Goal: Navigation & Orientation: Find specific page/section

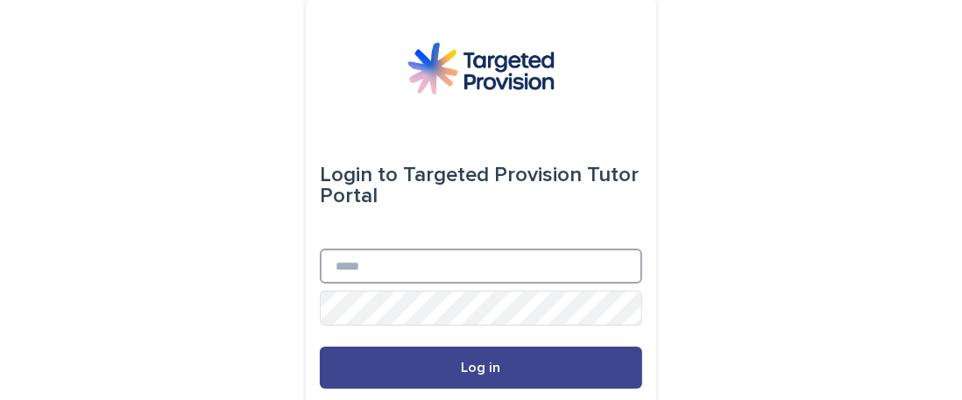
type input "**********"
click at [466, 384] on button "Log in" at bounding box center [481, 368] width 322 height 42
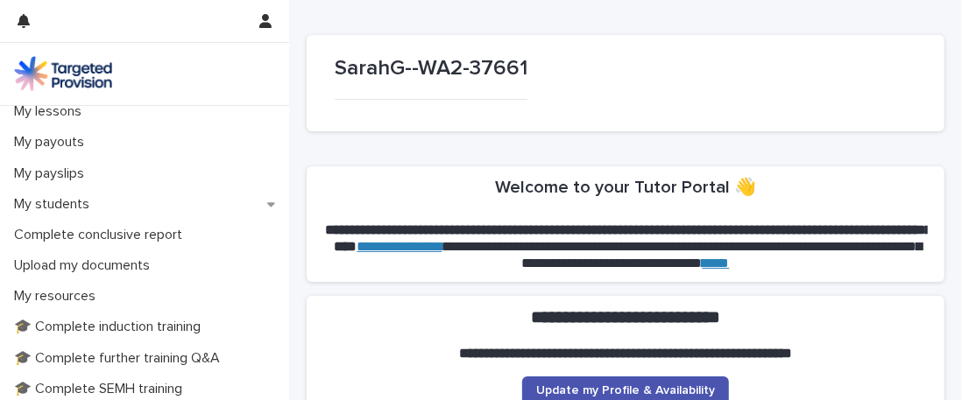
scroll to position [268, 0]
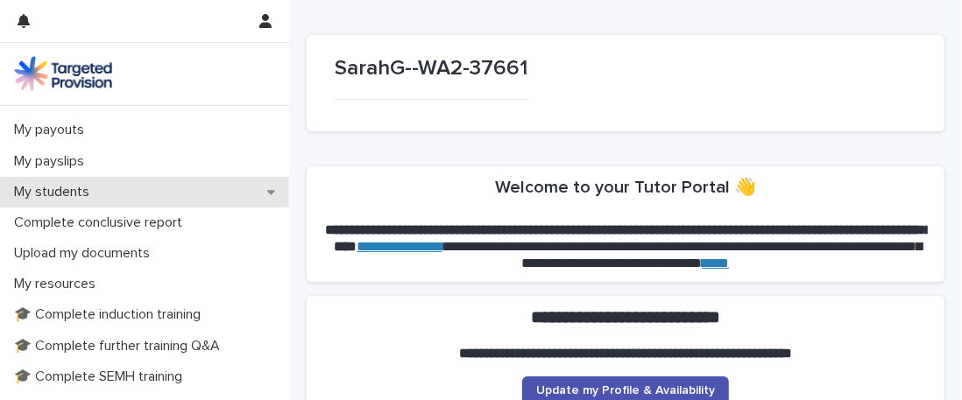
click at [122, 194] on div "My students" at bounding box center [144, 192] width 289 height 31
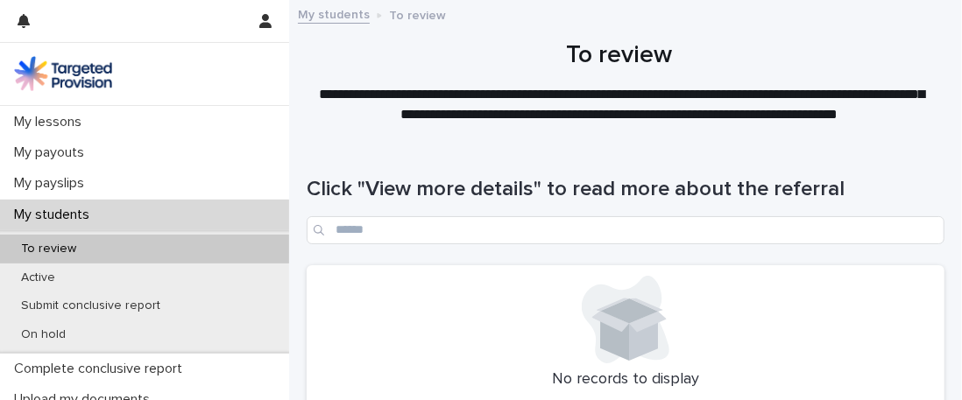
scroll to position [265, 0]
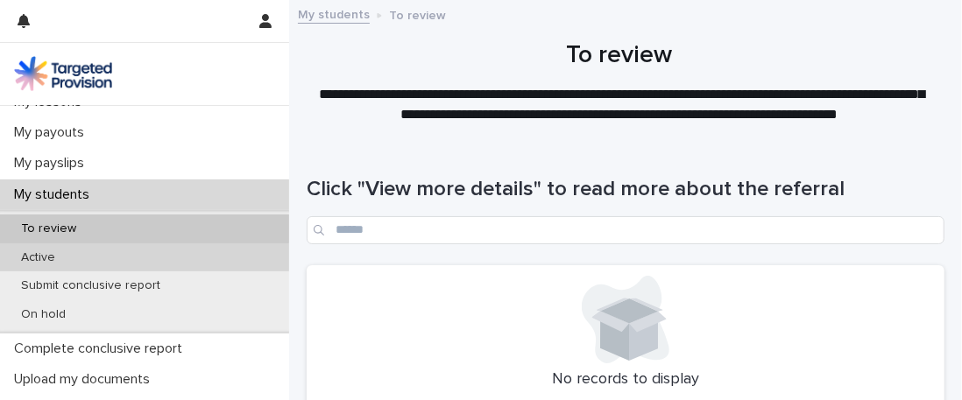
click at [77, 255] on div "Active" at bounding box center [144, 257] width 289 height 29
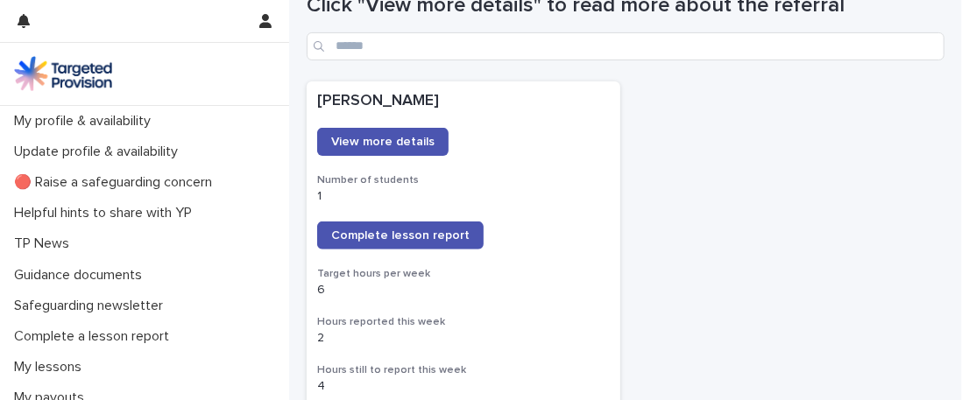
scroll to position [186, 0]
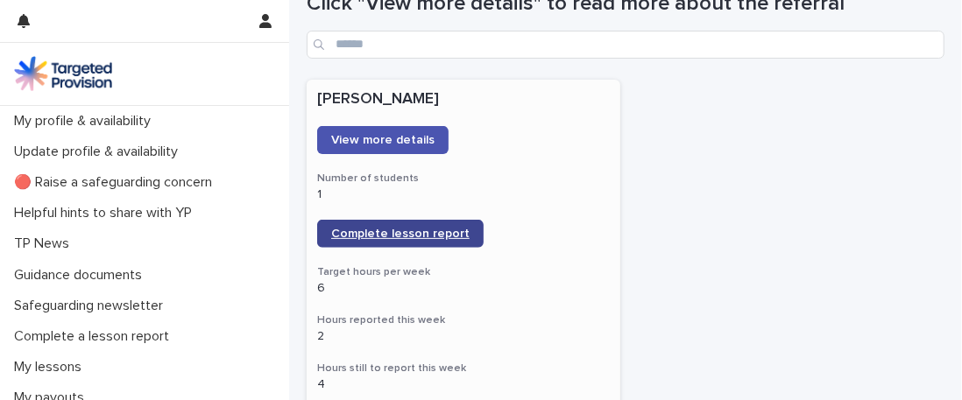
click at [437, 230] on span "Complete lesson report" at bounding box center [400, 234] width 138 height 12
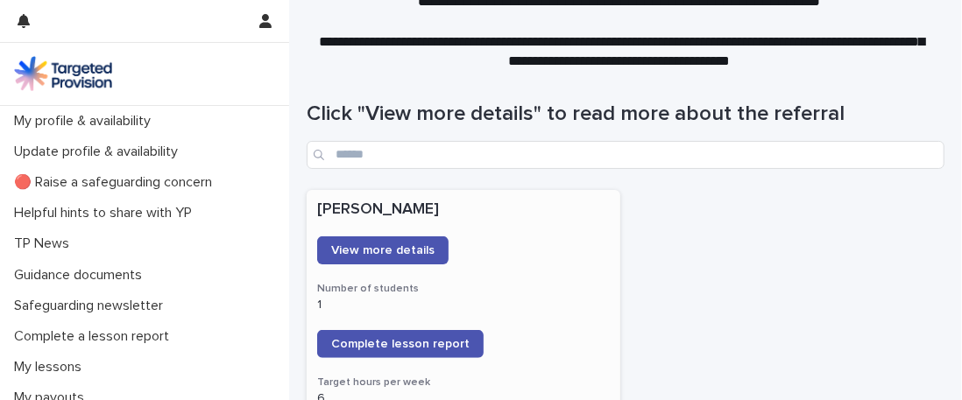
scroll to position [0, 0]
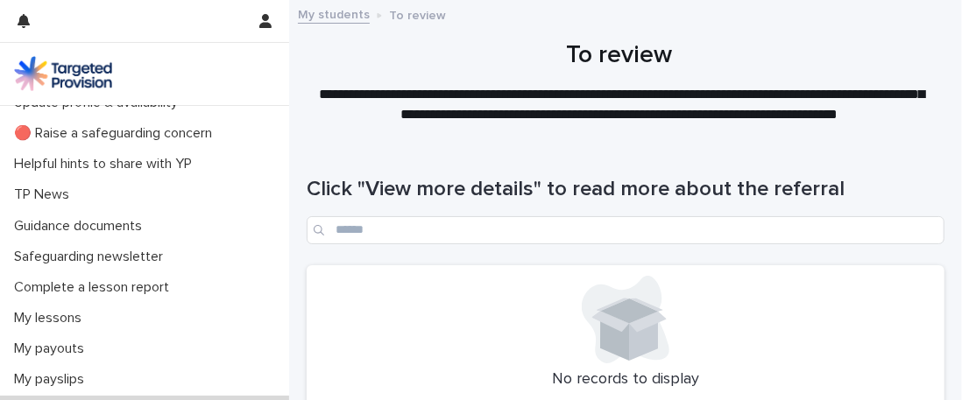
scroll to position [59, 0]
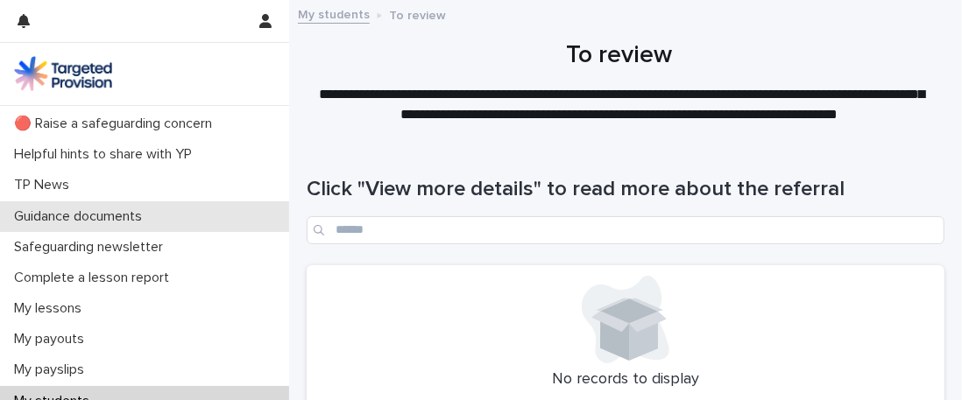
click at [98, 213] on p "Guidance documents" at bounding box center [81, 216] width 149 height 17
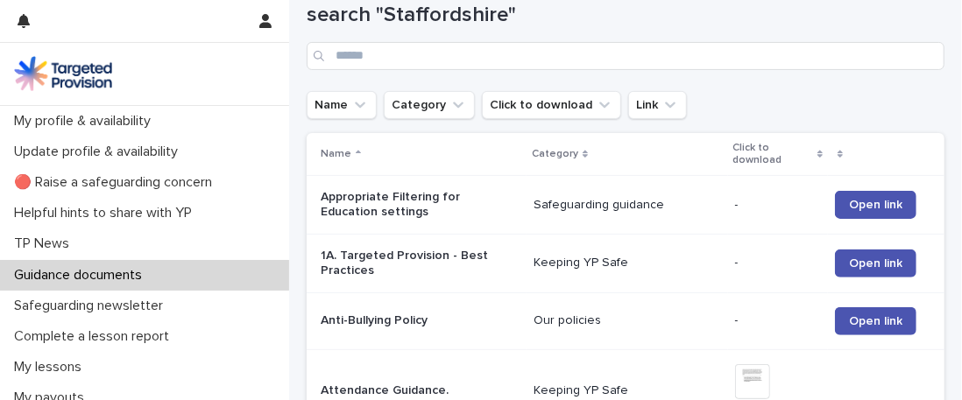
scroll to position [221, 0]
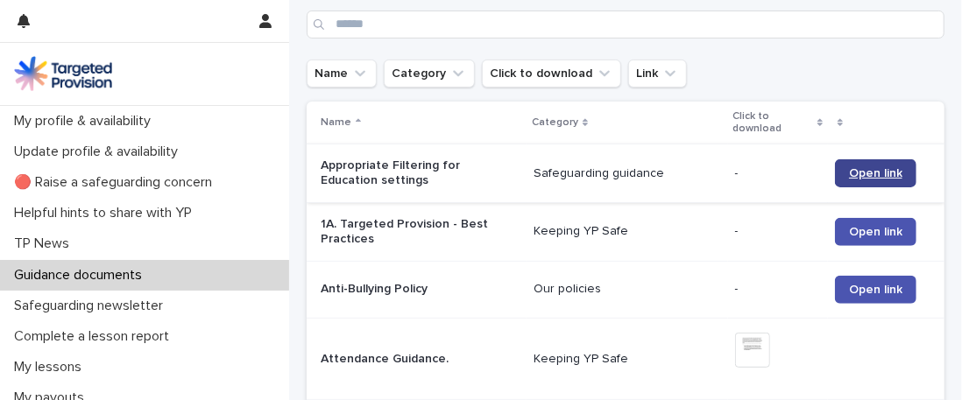
click at [869, 171] on span "Open link" at bounding box center [875, 173] width 53 height 12
click at [849, 235] on span "Open link" at bounding box center [875, 232] width 53 height 12
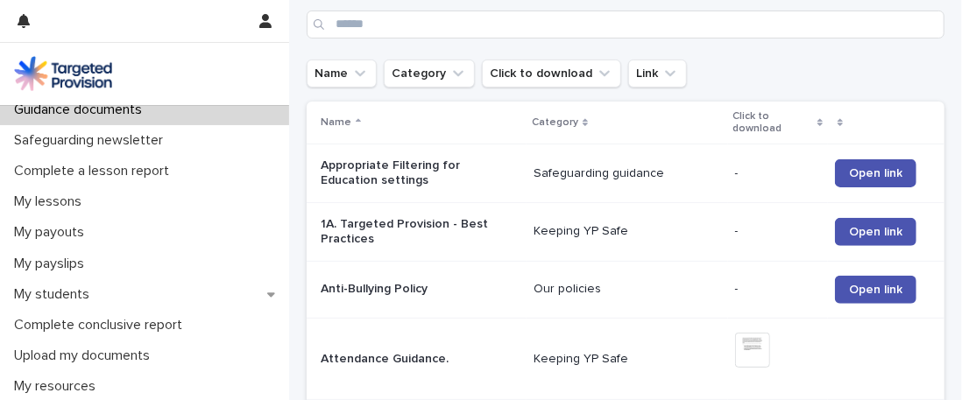
scroll to position [175, 0]
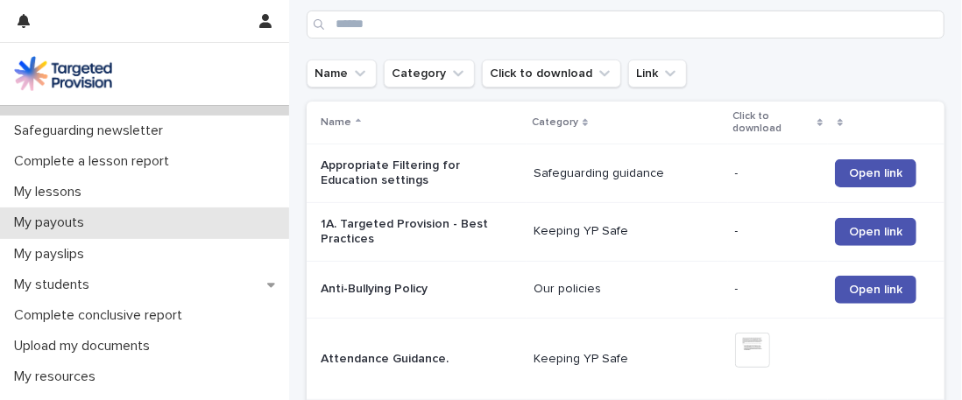
click at [40, 219] on p "My payouts" at bounding box center [52, 223] width 91 height 17
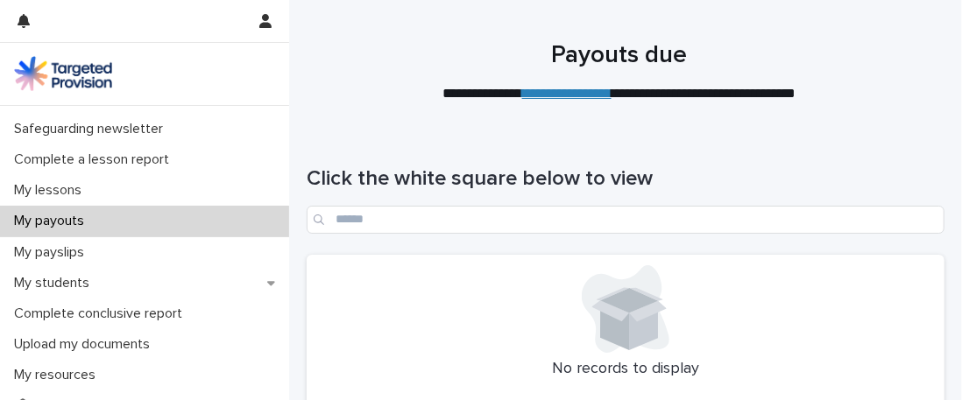
scroll to position [182, 0]
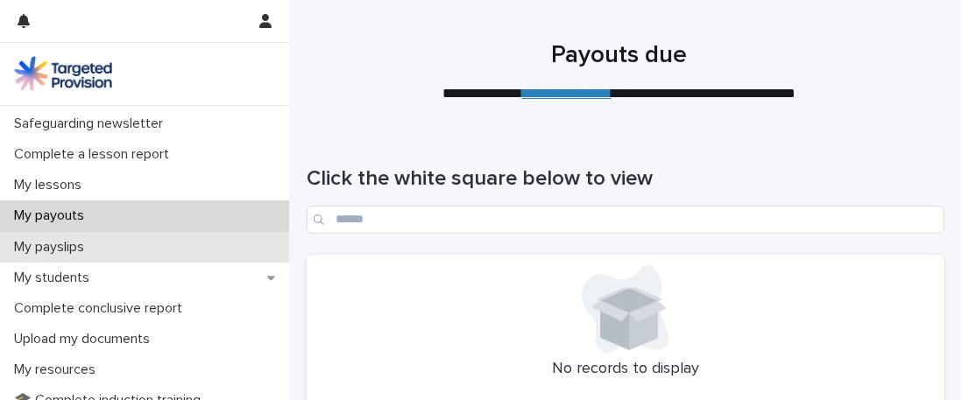
click at [147, 245] on div "My payslips" at bounding box center [144, 247] width 289 height 31
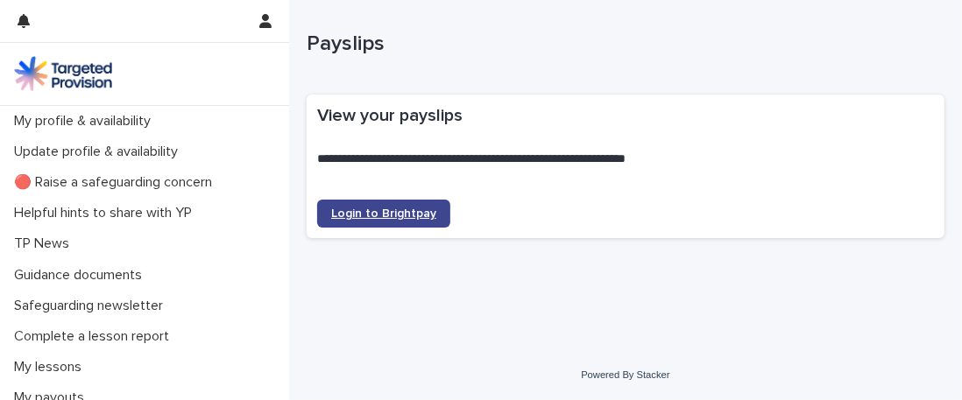
click at [341, 201] on link "Login to Brightpay" at bounding box center [383, 214] width 133 height 28
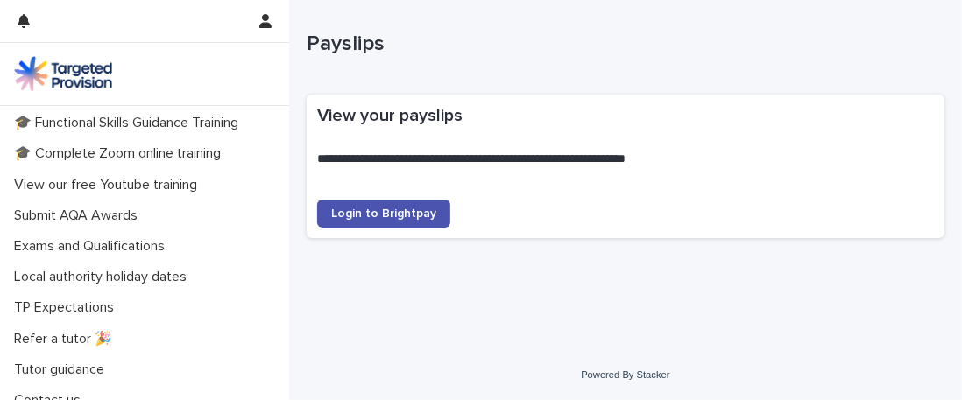
scroll to position [599, 0]
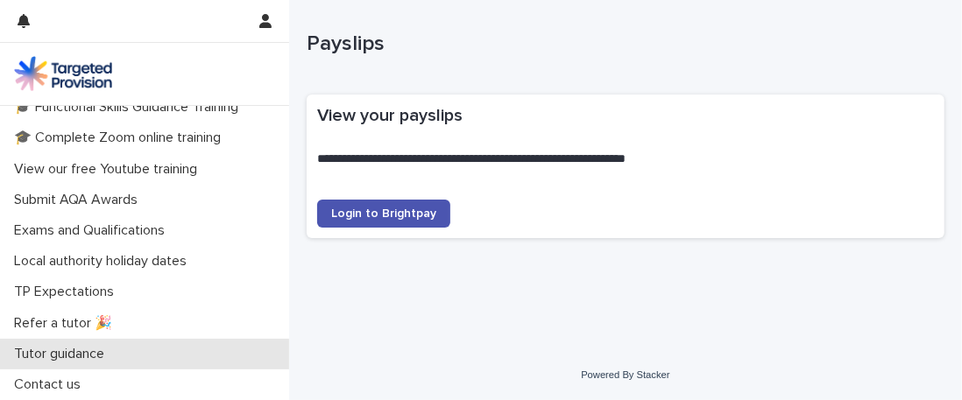
click at [107, 346] on p "Tutor guidance" at bounding box center [62, 354] width 111 height 17
